Goal: Entertainment & Leisure: Consume media (video, audio)

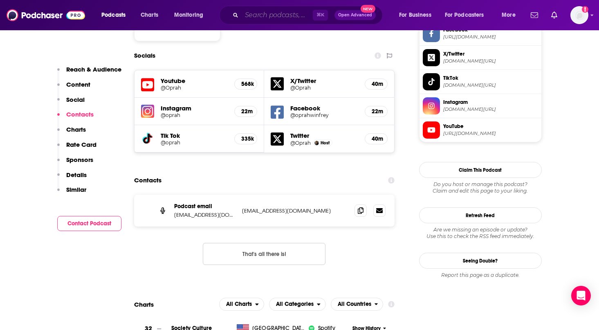
click at [274, 18] on input "Search podcasts, credits, & more..." at bounding box center [277, 15] width 71 height 13
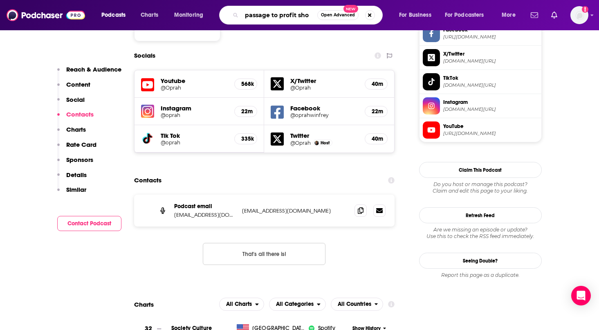
type input "passage to profit show"
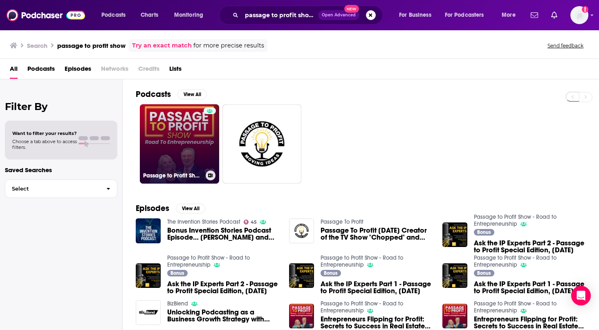
click at [165, 140] on link "Passage to Profit Show - Road to Entrepreneurship" at bounding box center [179, 143] width 79 height 79
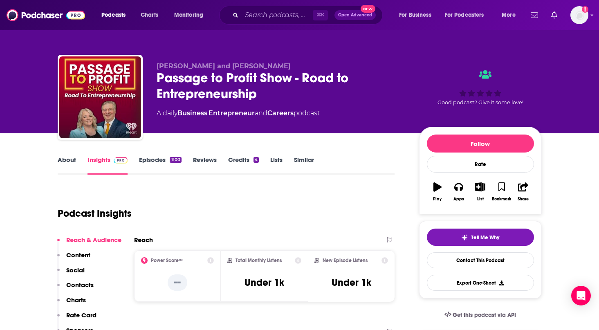
click at [152, 159] on link "Episodes 1100" at bounding box center [160, 165] width 42 height 19
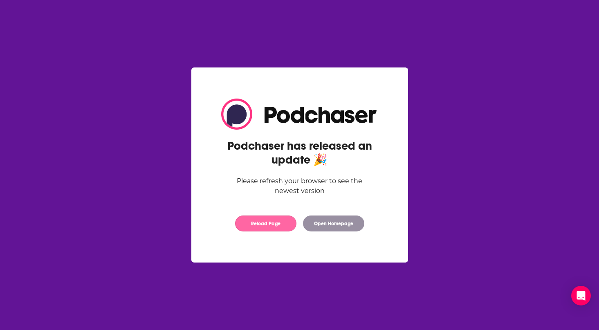
click at [268, 223] on button "Reload Page" at bounding box center [265, 224] width 61 height 16
click at [267, 222] on button "Reload Page" at bounding box center [265, 224] width 61 height 16
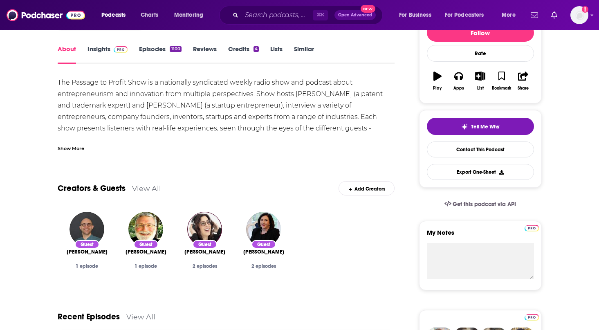
scroll to position [85, 0]
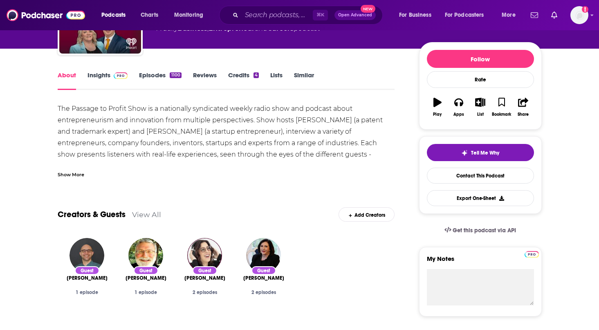
click at [168, 74] on link "Episodes 1100" at bounding box center [160, 80] width 42 height 19
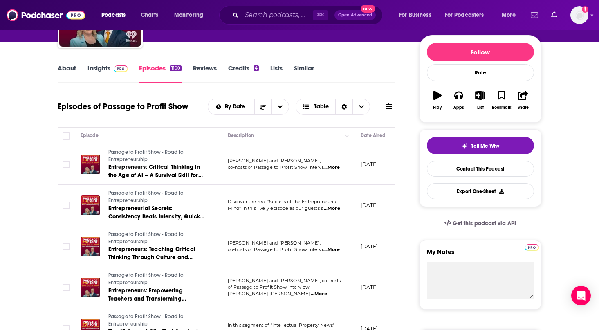
scroll to position [83, 0]
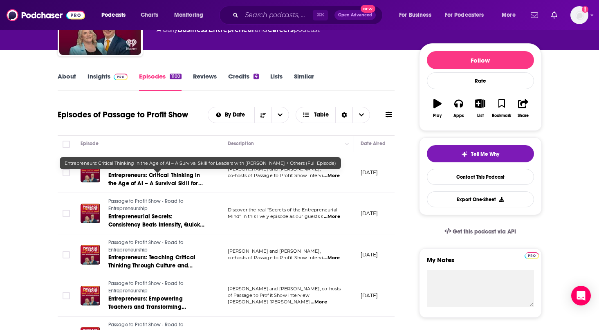
click at [154, 182] on span "Entrepreneurs: Critical Thinking in the Age of AI – A Survival Skill for Leader…" at bounding box center [155, 187] width 94 height 31
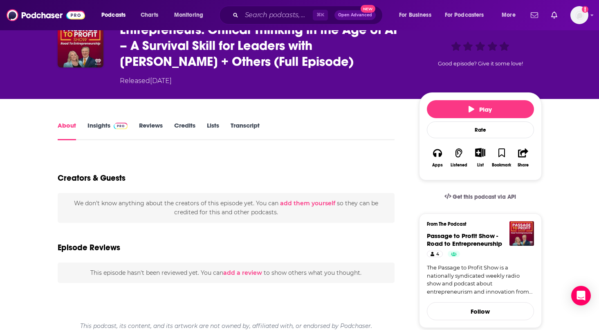
scroll to position [40, 0]
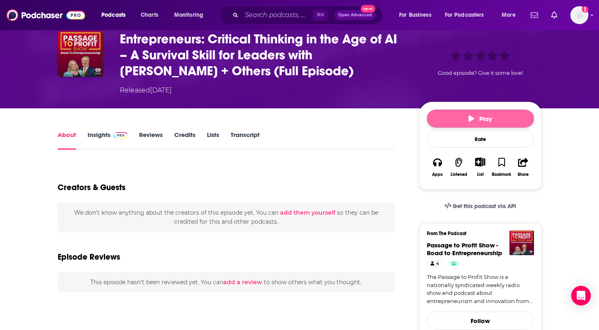
click at [465, 119] on button "Play" at bounding box center [480, 119] width 107 height 18
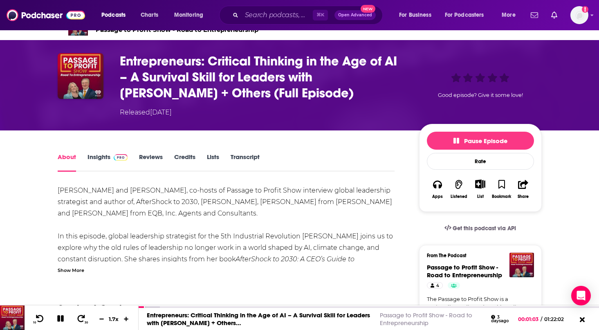
scroll to position [0, 0]
